Goal: Task Accomplishment & Management: Use online tool/utility

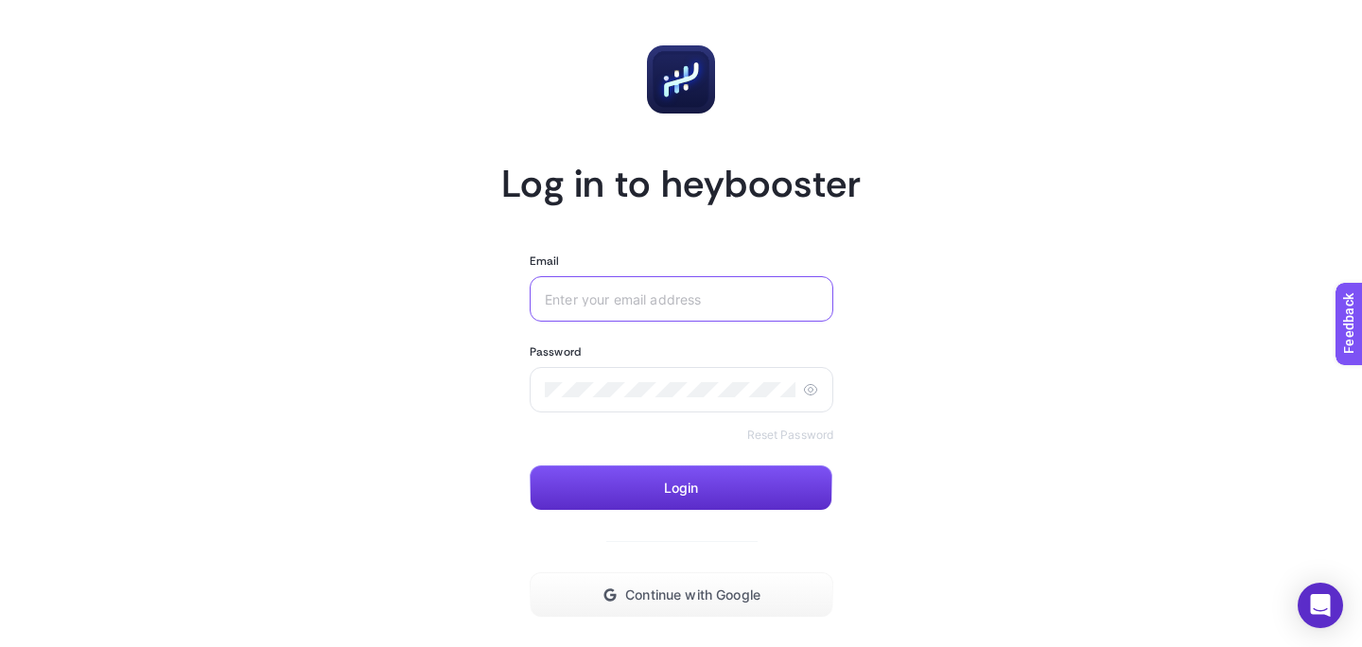
click at [629, 303] on input "Email" at bounding box center [681, 298] width 273 height 15
click at [723, 319] on div "[EMAIL_ADDRESS][DOMAIN_NAME]" at bounding box center [682, 298] width 304 height 45
paste input "Dossha.123!"
click at [691, 303] on input "Dossha.123!" at bounding box center [681, 298] width 273 height 15
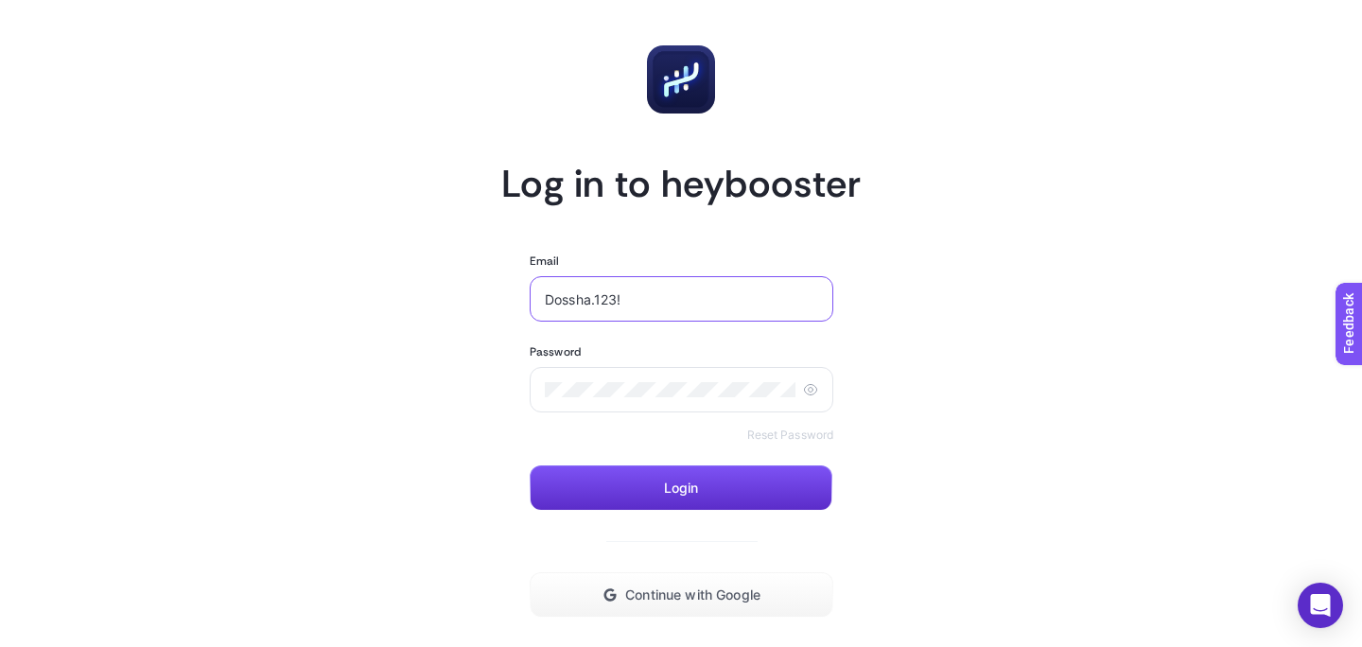
click at [691, 303] on input "Dossha.123!" at bounding box center [681, 298] width 273 height 15
type input "[EMAIL_ADDRESS][DOMAIN_NAME]"
click at [773, 498] on button "Login" at bounding box center [681, 487] width 303 height 45
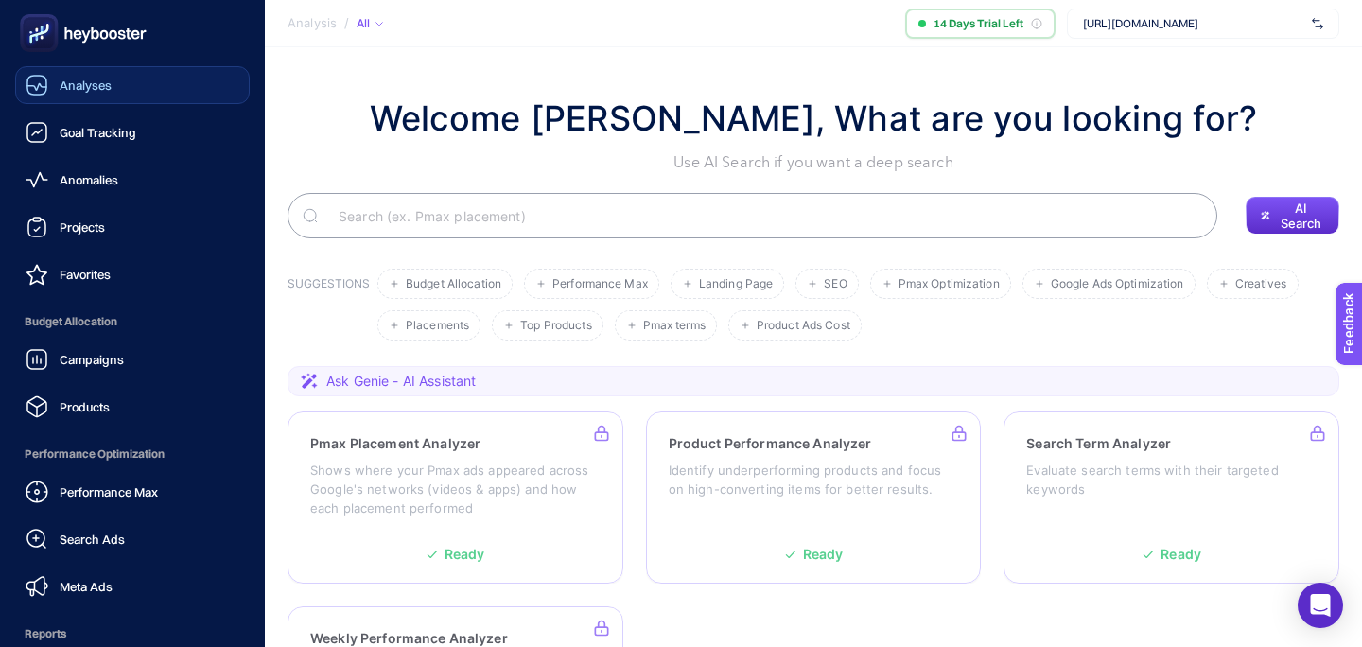
click at [49, 93] on div "Analyses" at bounding box center [69, 85] width 86 height 23
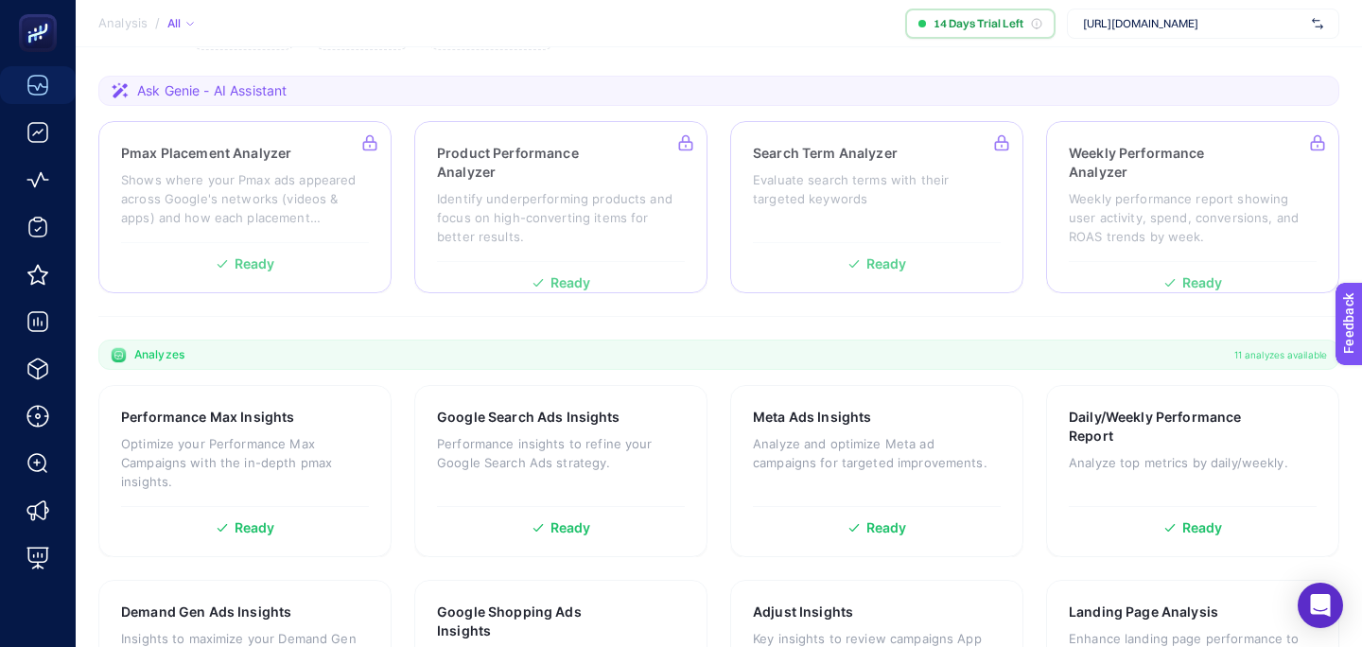
scroll to position [333, 0]
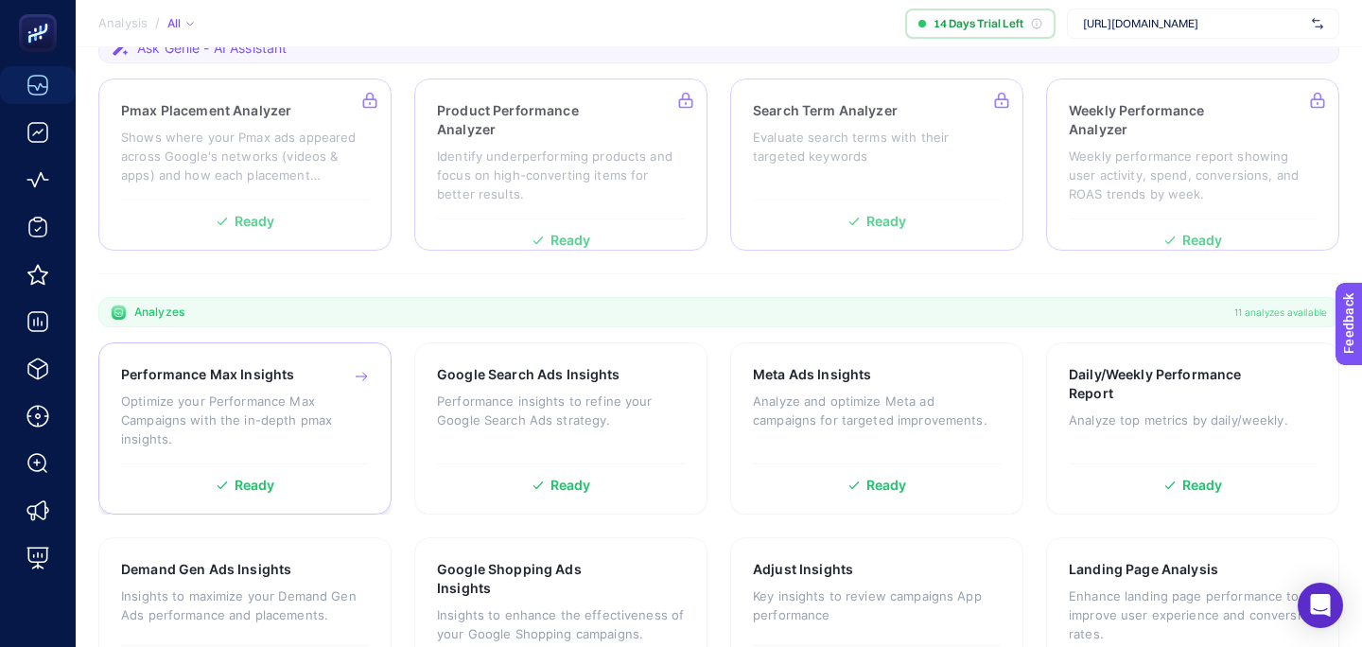
click at [304, 459] on div "Performance Max Insights Optimize your Performance Max Campaigns with the in-de…" at bounding box center [245, 414] width 248 height 98
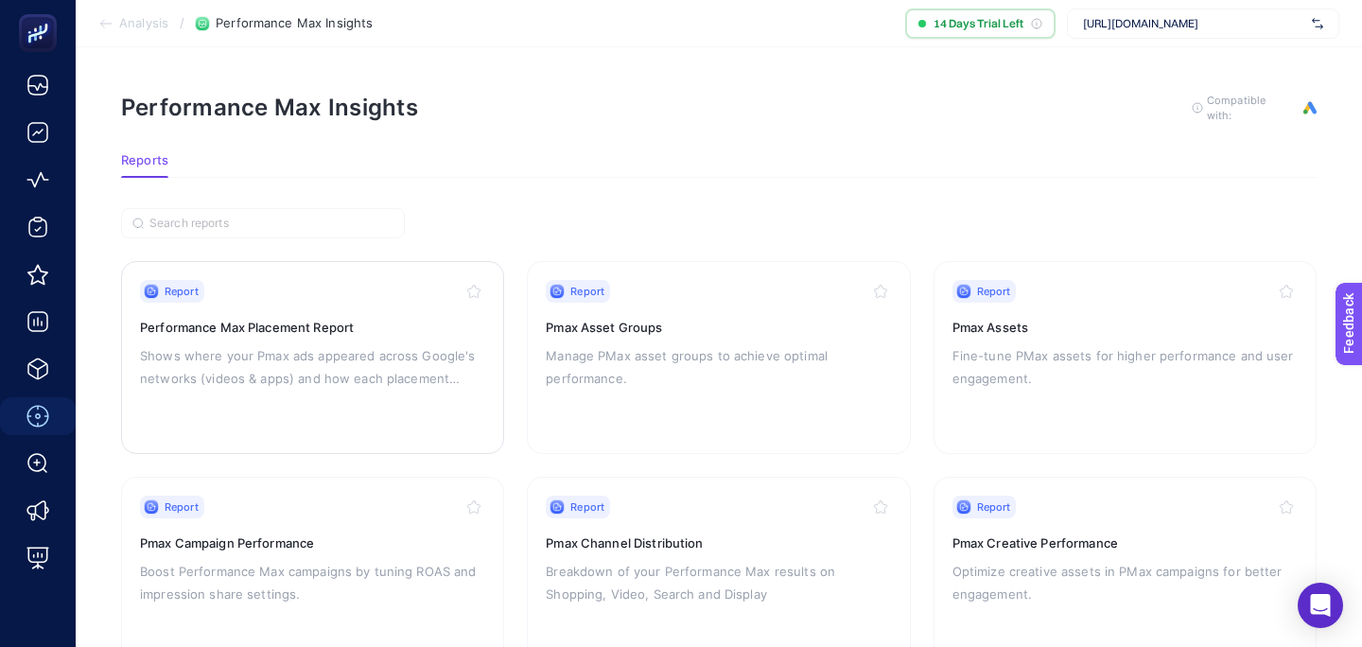
click at [321, 331] on h3 "Performance Max Placement Report" at bounding box center [312, 327] width 345 height 19
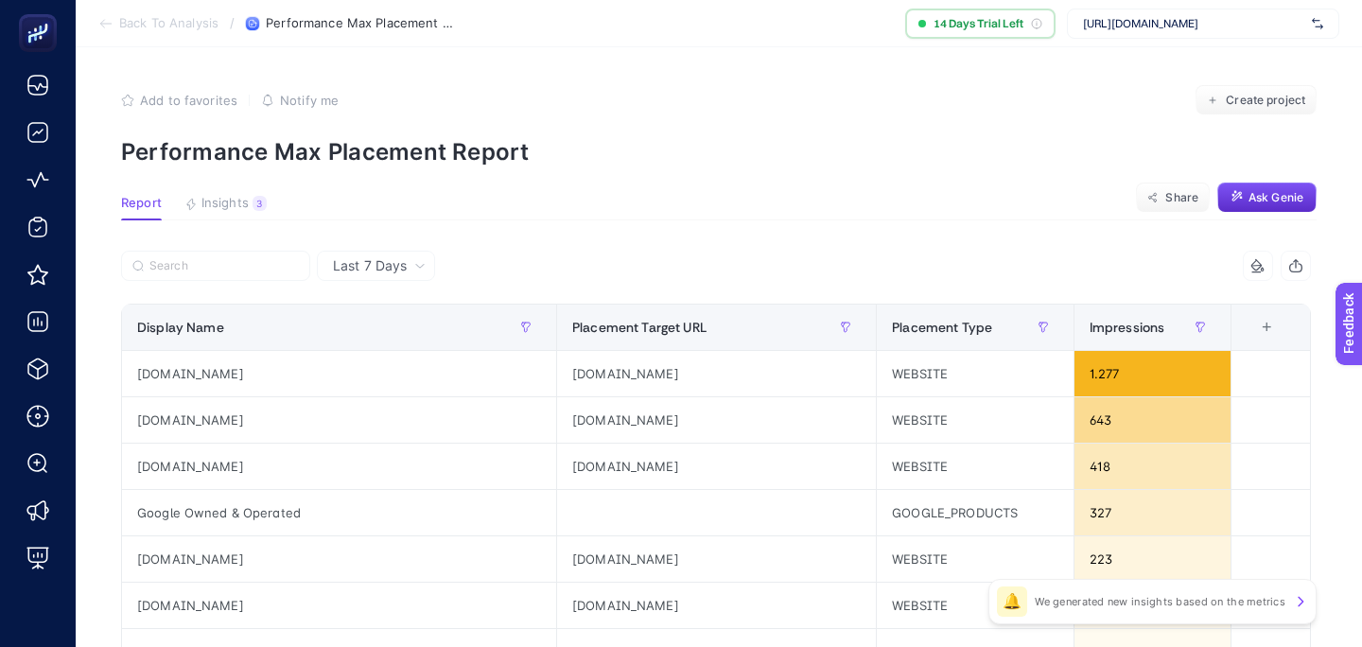
click at [229, 203] on span "Insights" at bounding box center [224, 203] width 47 height 15
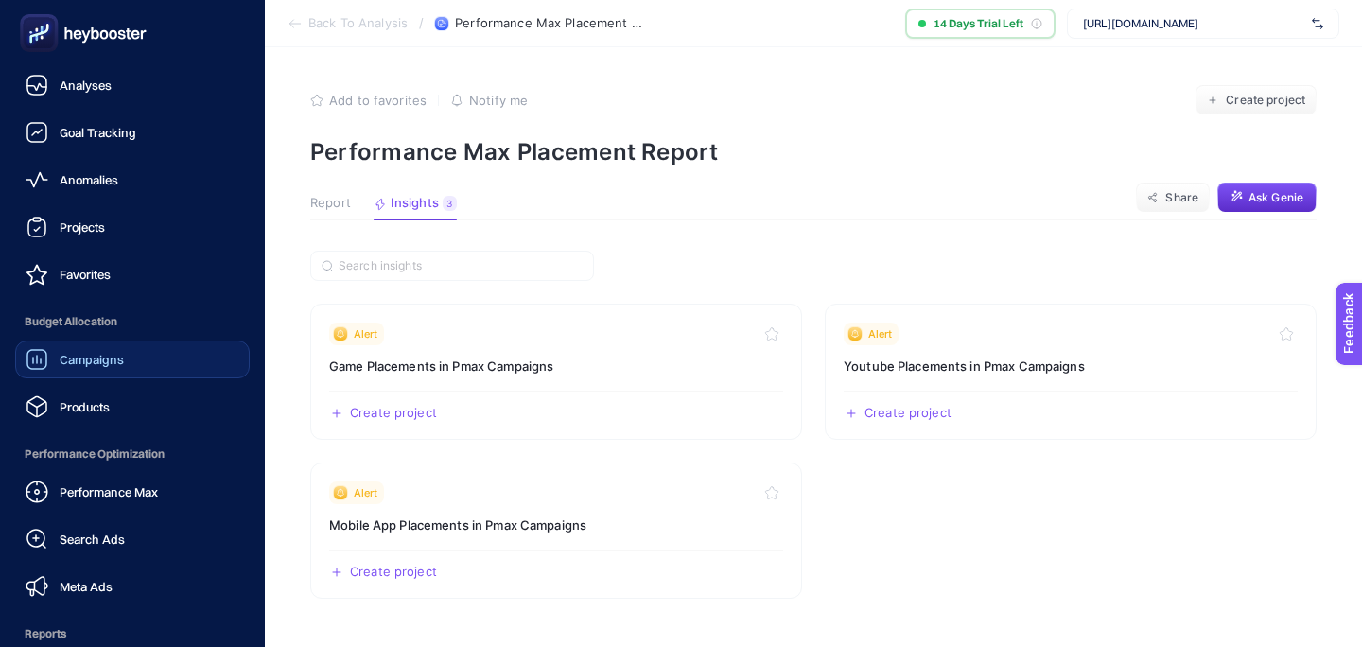
click at [120, 344] on link "Campaigns" at bounding box center [132, 359] width 235 height 38
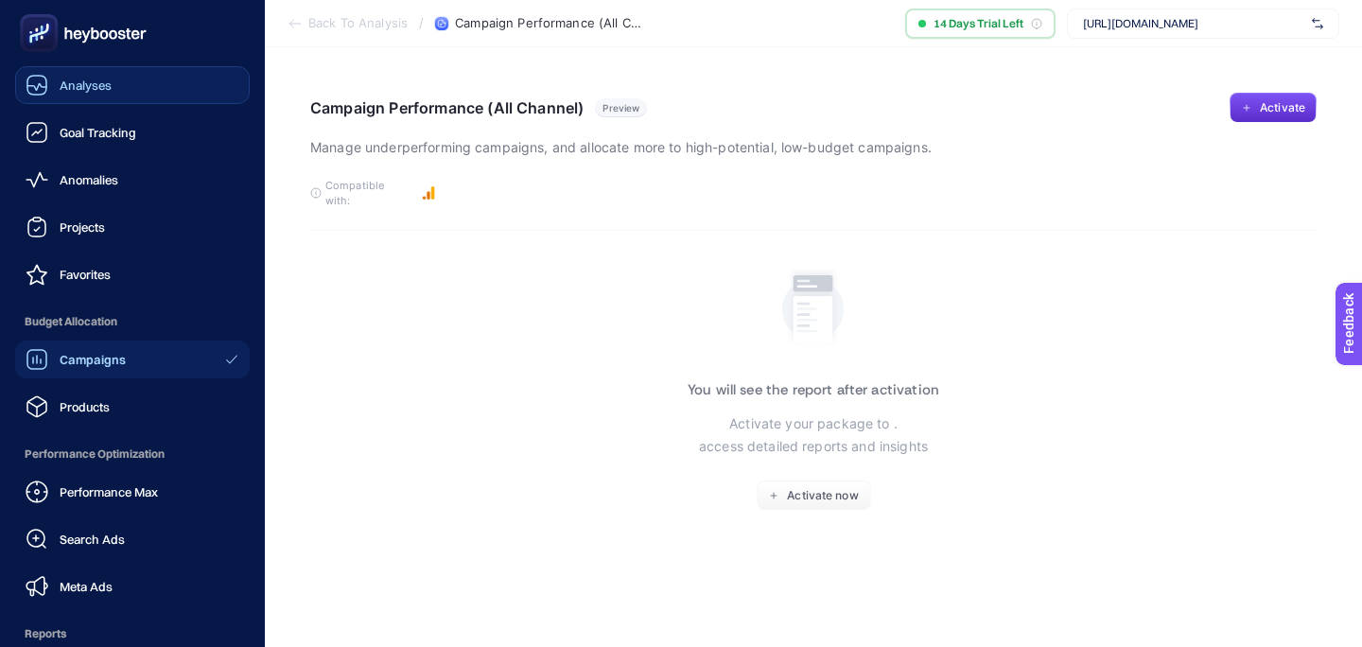
click at [45, 78] on icon at bounding box center [36, 85] width 19 height 19
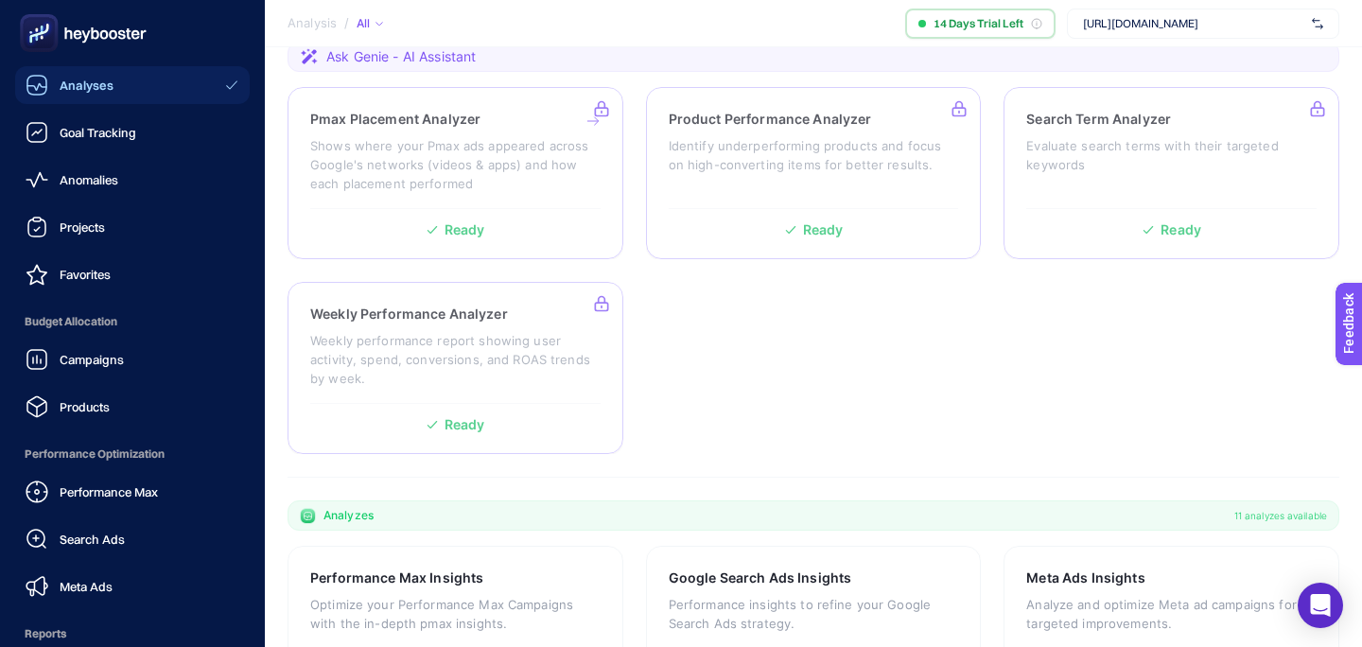
scroll to position [333, 0]
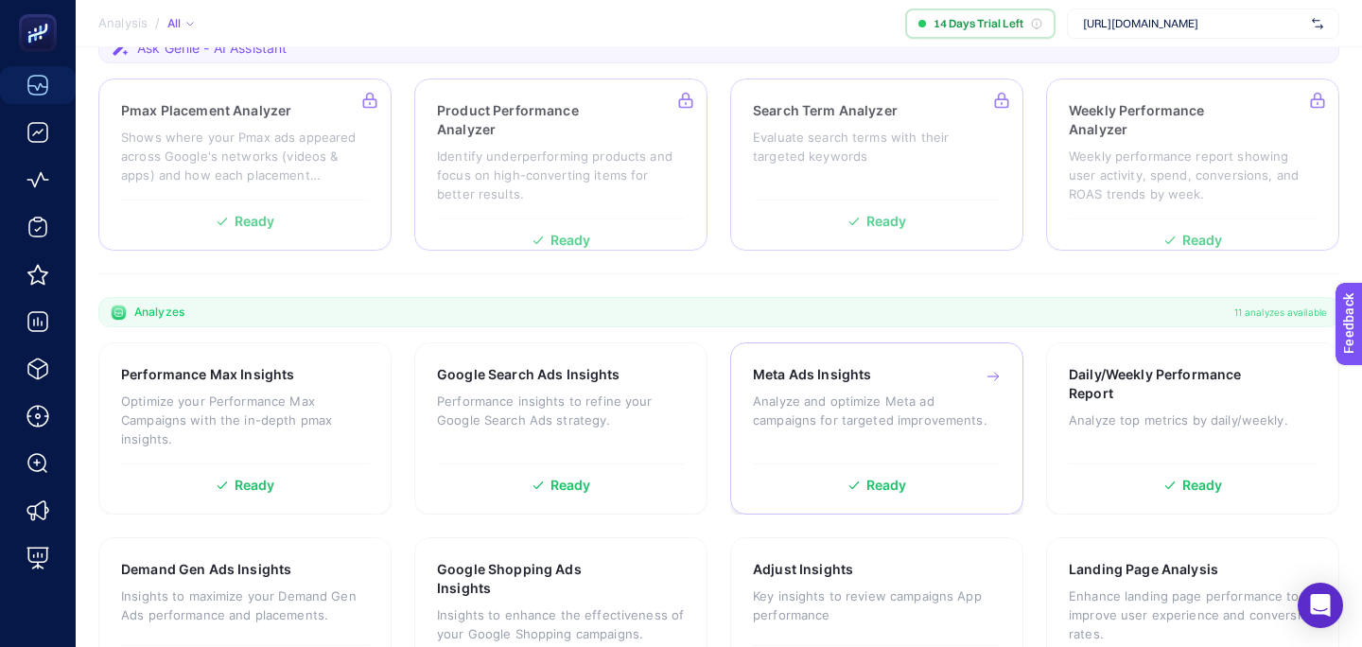
click at [827, 435] on div "Meta Ads Insights Analyze and optimize Meta ad campaigns for targeted improveme…" at bounding box center [877, 409] width 248 height 89
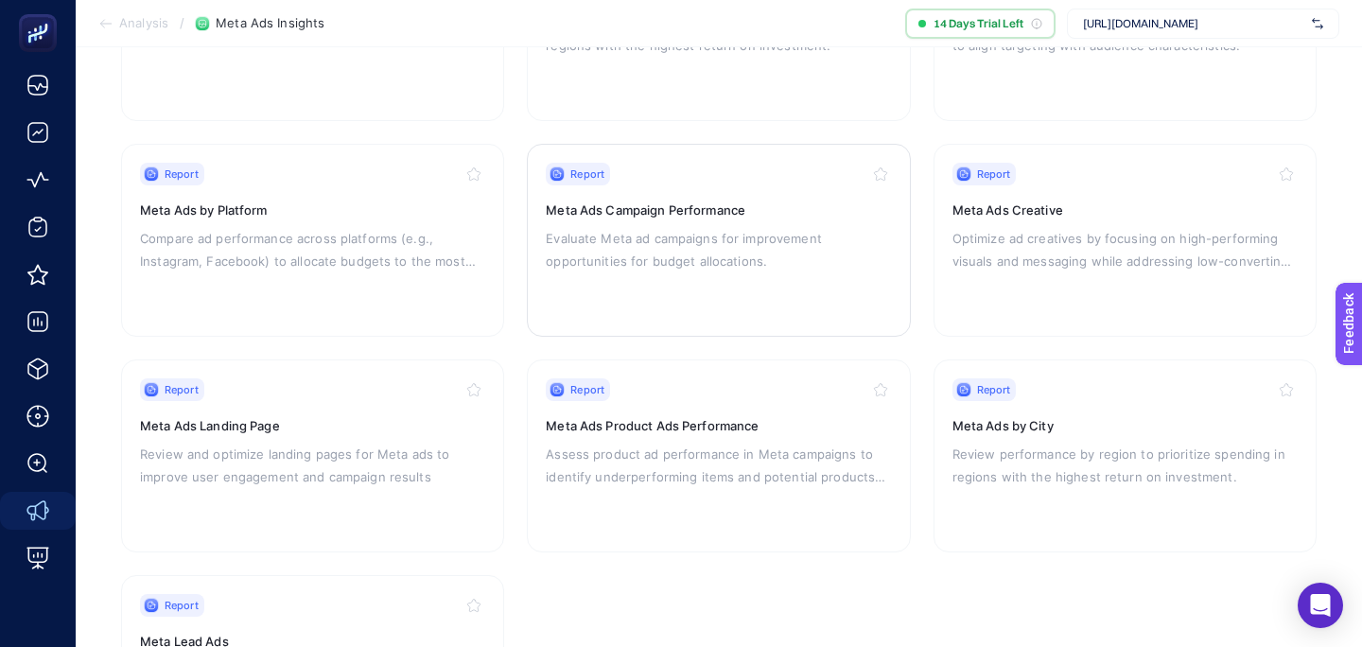
click at [747, 243] on p "Evaluate Meta ad campaigns for improvement opportunities for budget allocations." at bounding box center [718, 249] width 345 height 45
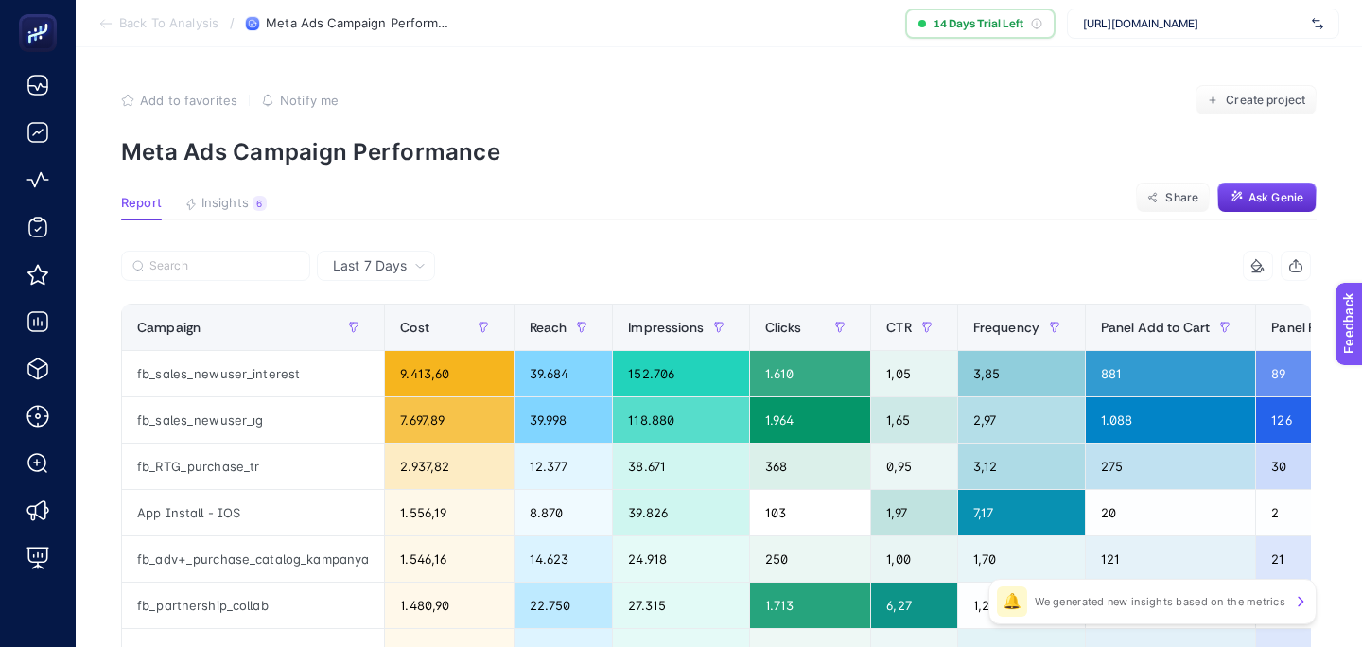
click at [215, 197] on span "Insights" at bounding box center [224, 203] width 47 height 15
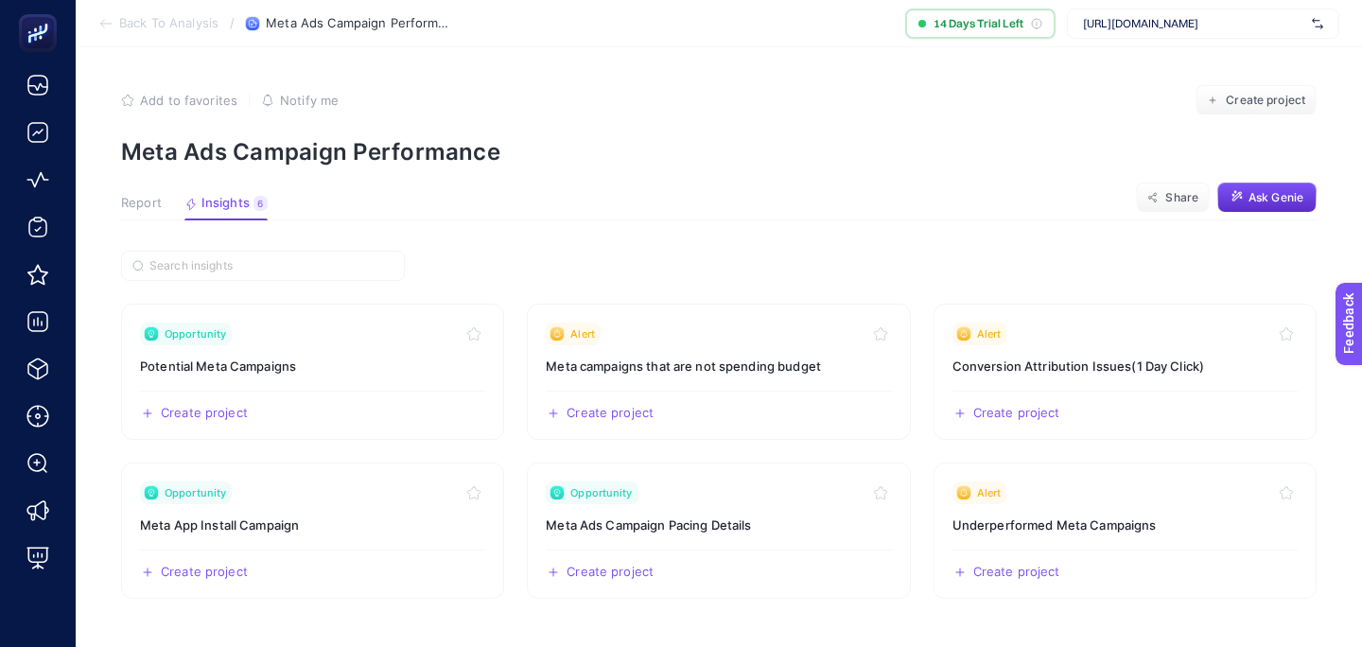
click at [155, 192] on article "Add to favorites false Notify me Create project Meta Ads Campaign Performance R…" at bounding box center [719, 347] width 1286 height 600
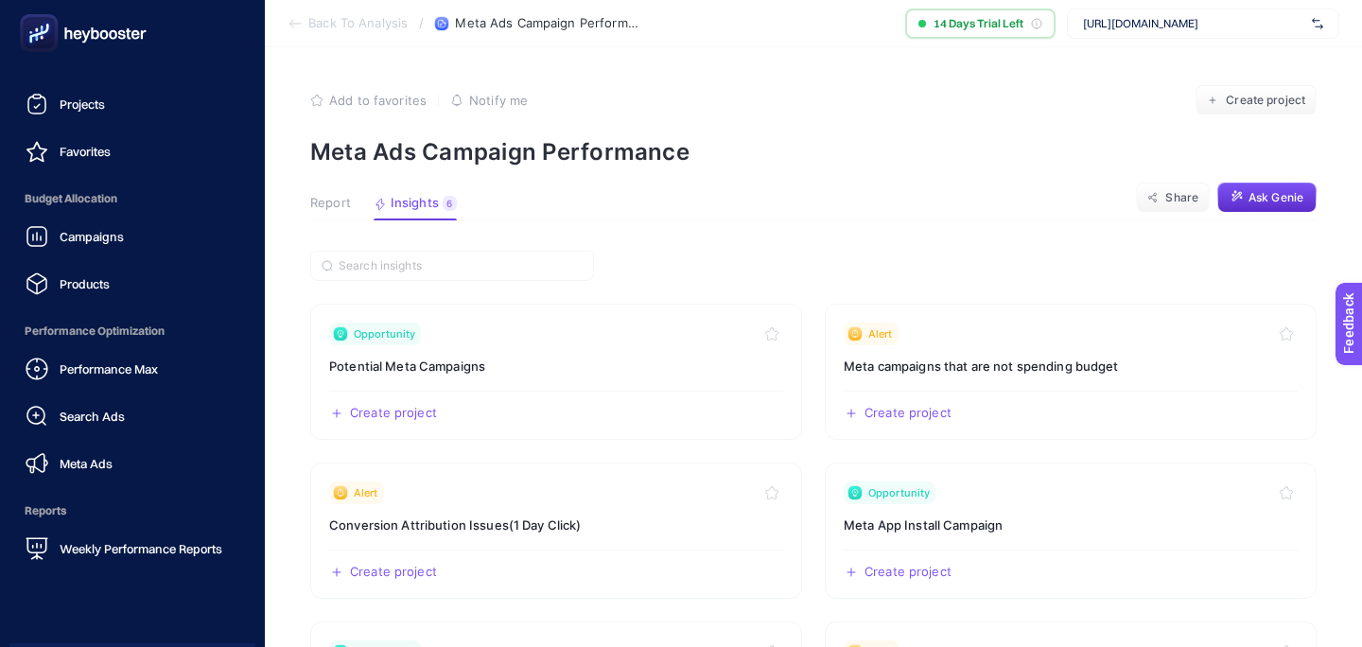
scroll to position [225, 0]
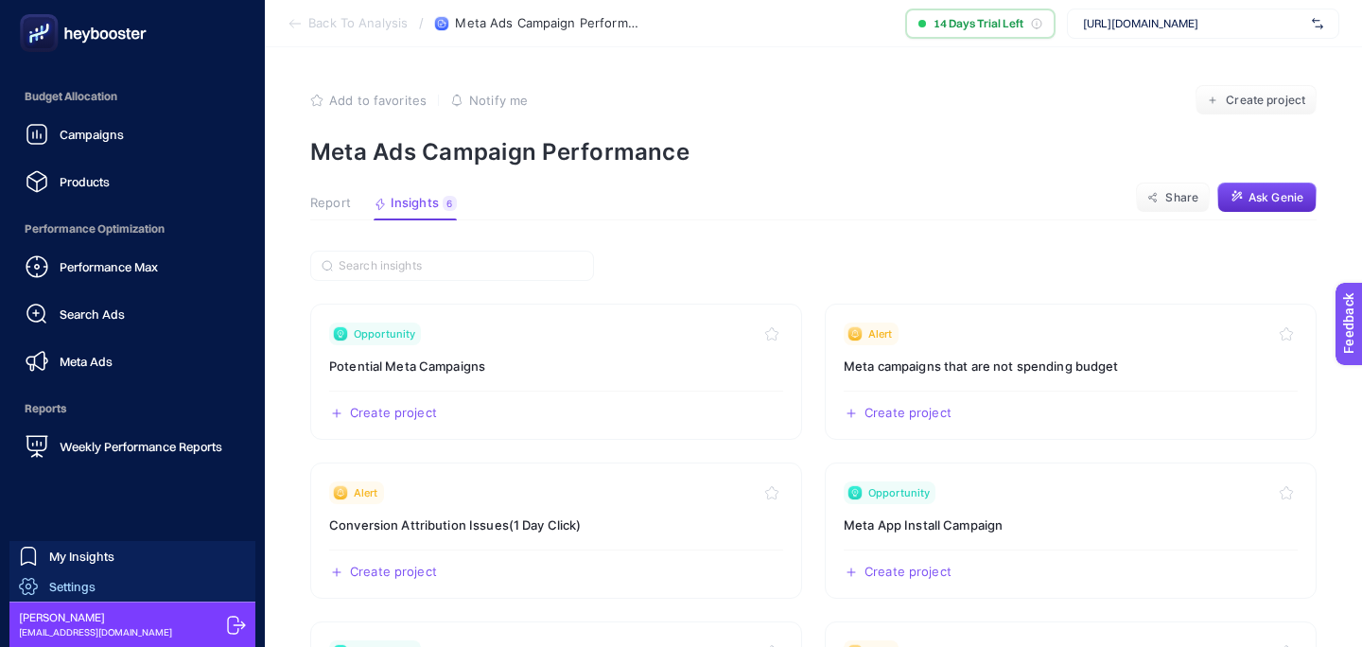
click at [128, 586] on link "Settings" at bounding box center [132, 586] width 246 height 30
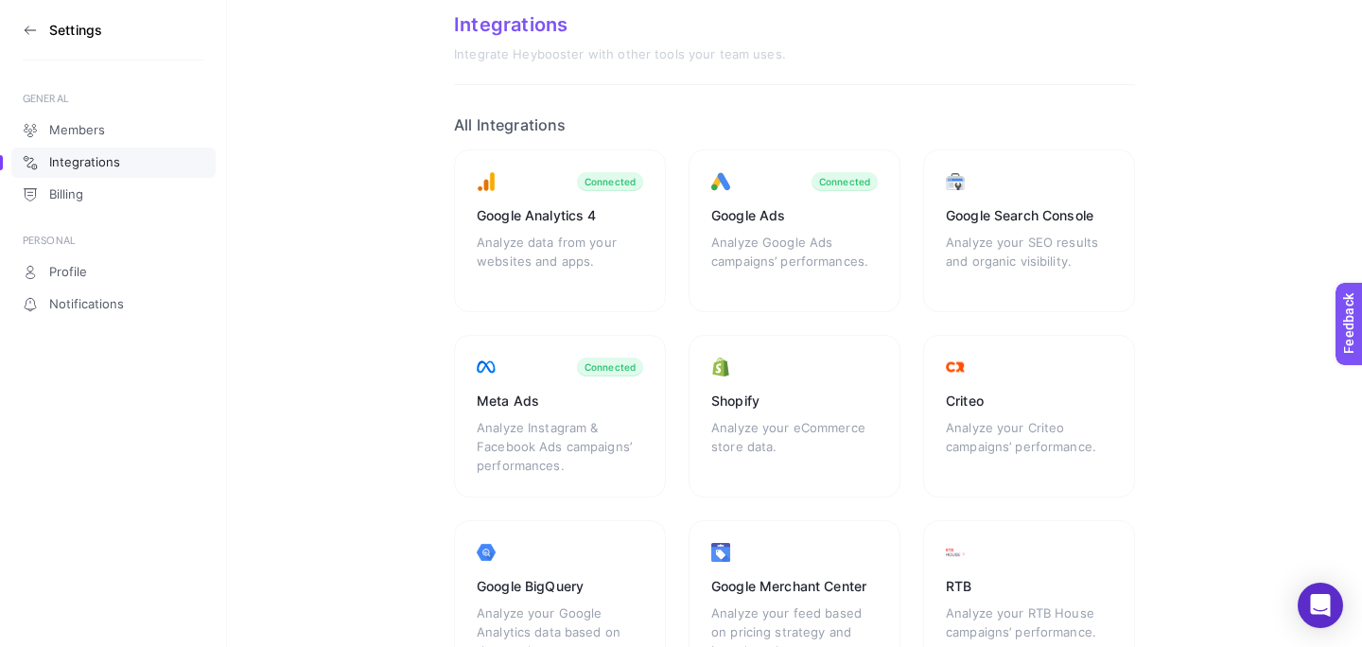
scroll to position [50, 0]
click at [1010, 236] on div "Analyze your SEO results and organic visibility." at bounding box center [1029, 258] width 166 height 57
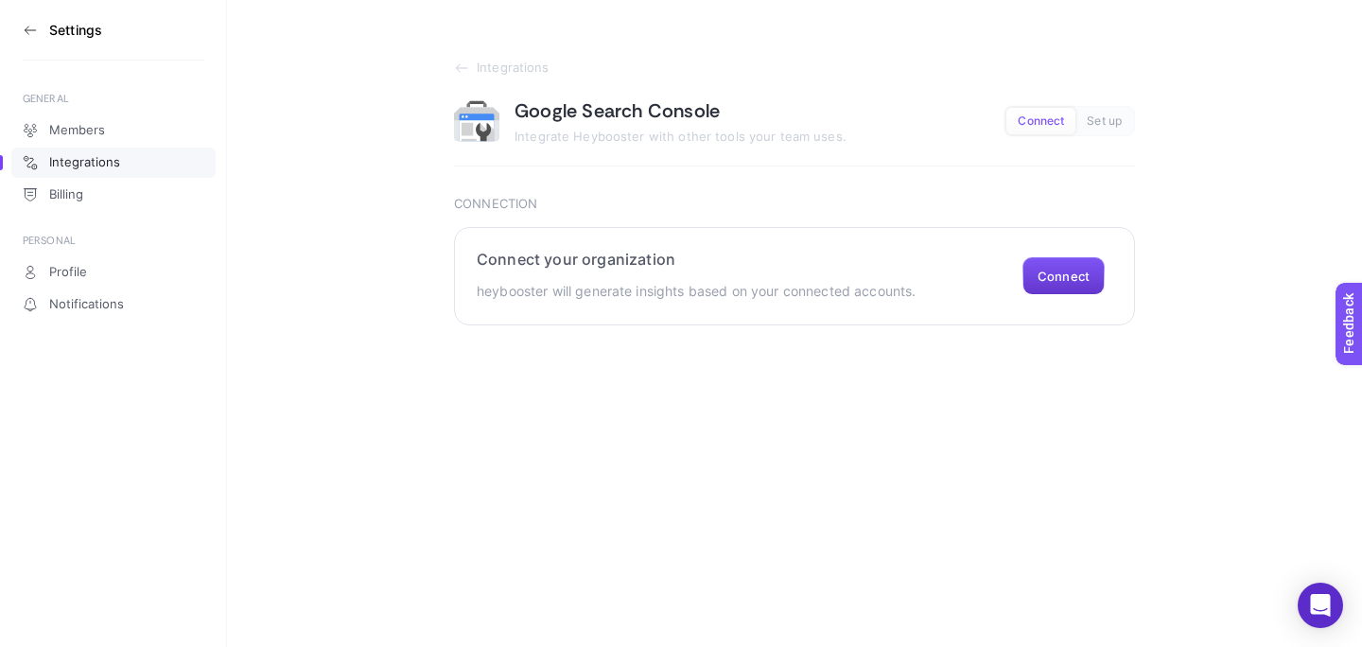
click at [1051, 278] on button "Connect" at bounding box center [1063, 276] width 82 height 38
